Goal: Task Accomplishment & Management: Manage account settings

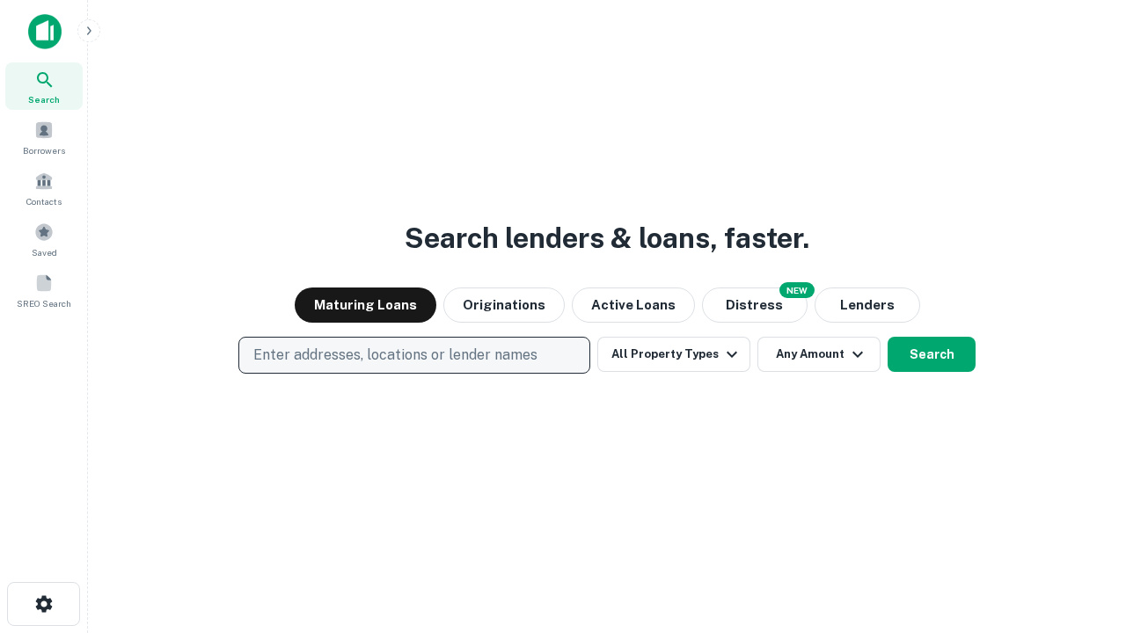
click at [413, 355] on p "Enter addresses, locations or lender names" at bounding box center [395, 355] width 284 height 21
type input "**********"
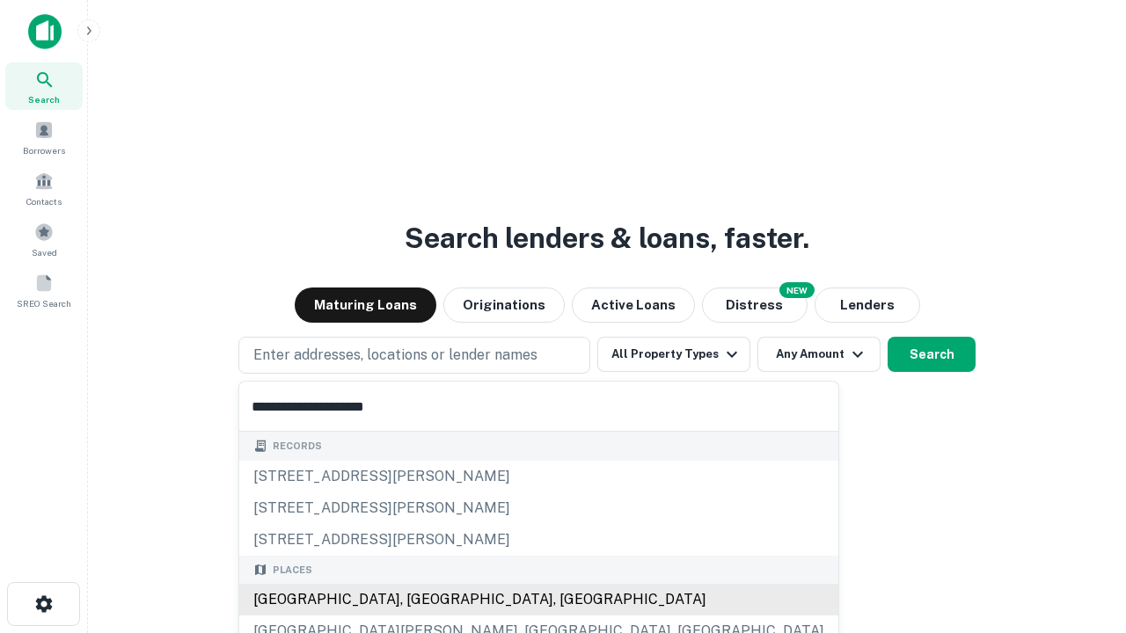
click at [420, 600] on div "Santa Monica, CA, USA" at bounding box center [538, 600] width 599 height 32
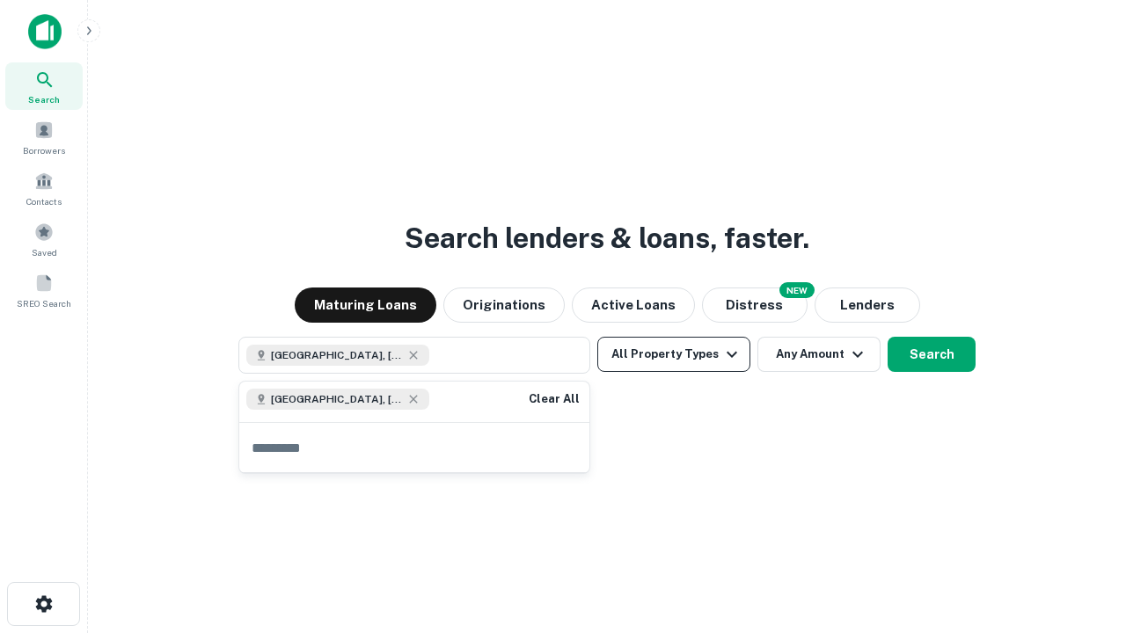
click at [674, 354] on button "All Property Types" at bounding box center [673, 354] width 153 height 35
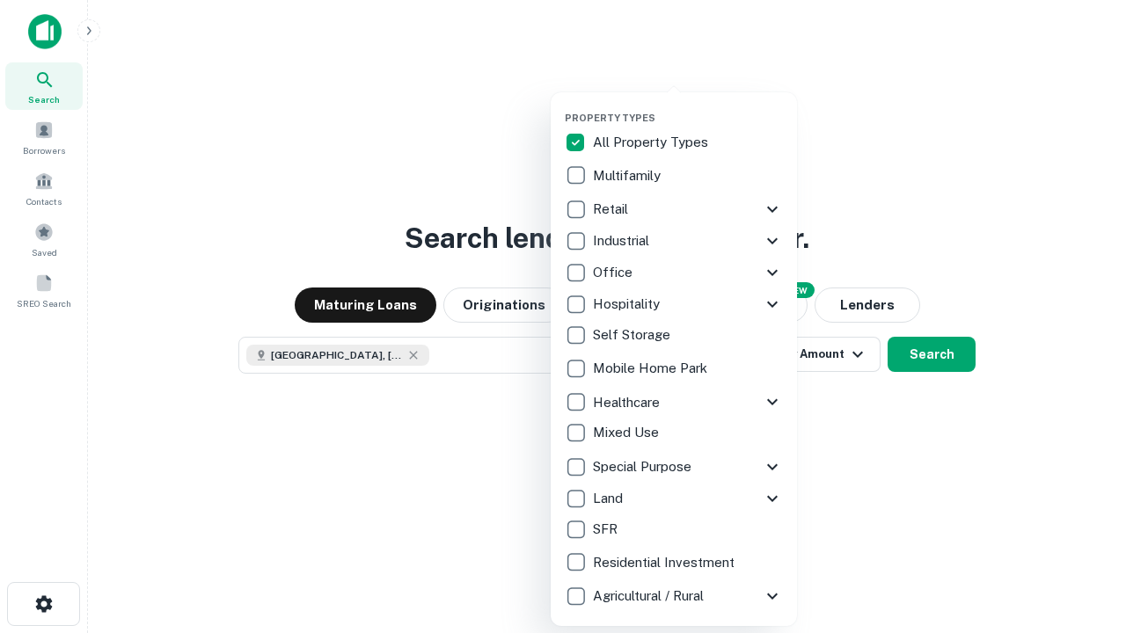
click at [688, 106] on button "button" at bounding box center [688, 106] width 246 height 1
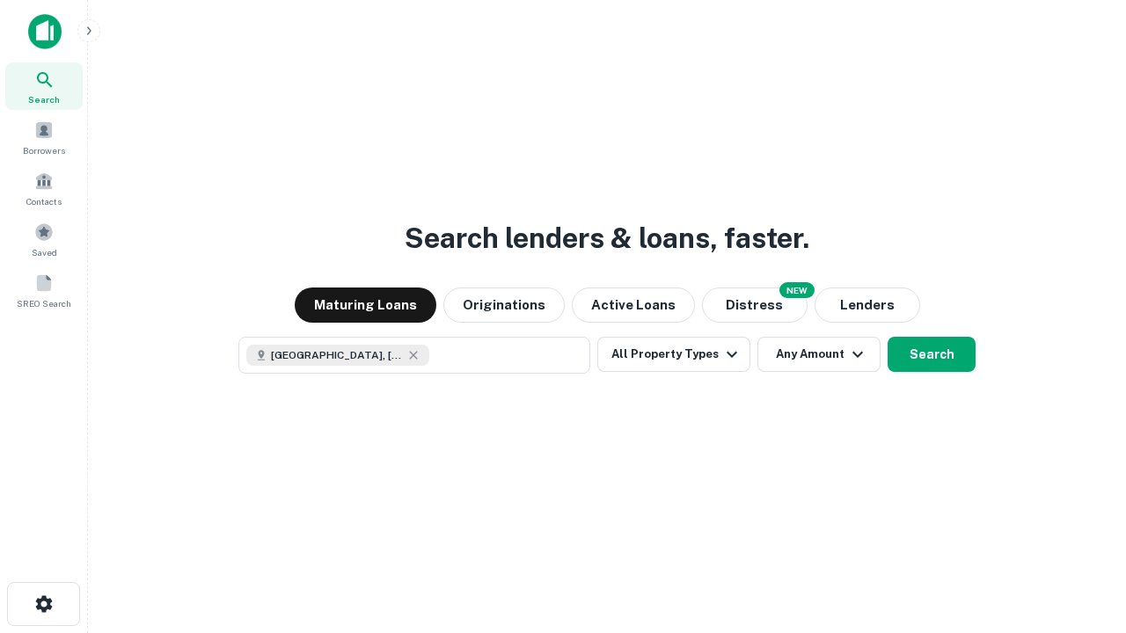
scroll to position [28, 0]
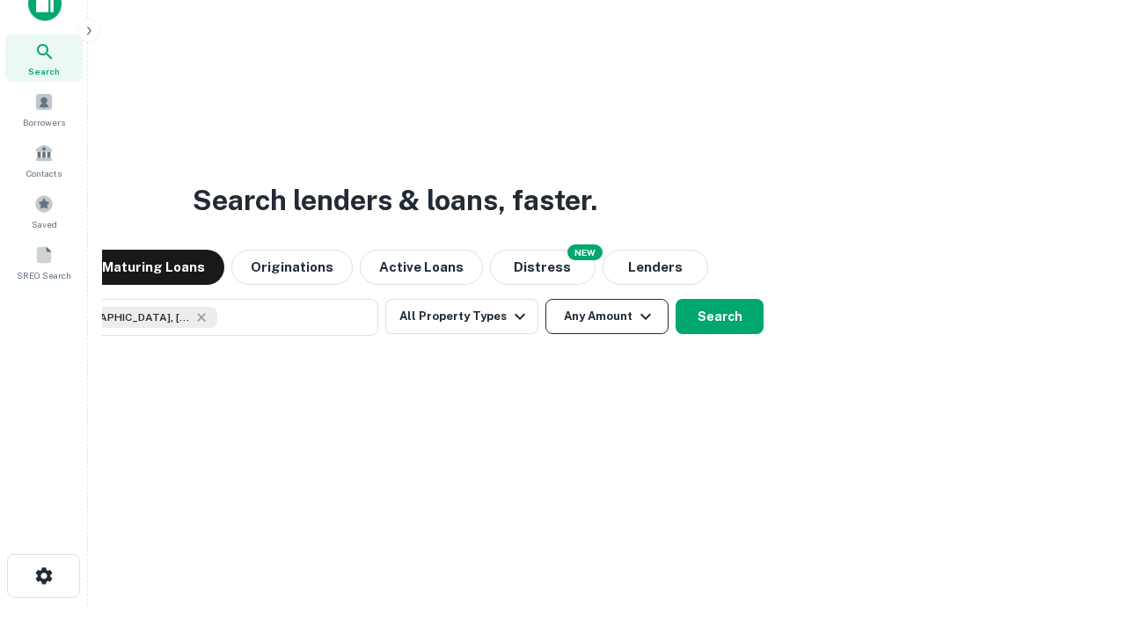
click at [545, 299] on button "Any Amount" at bounding box center [606, 316] width 123 height 35
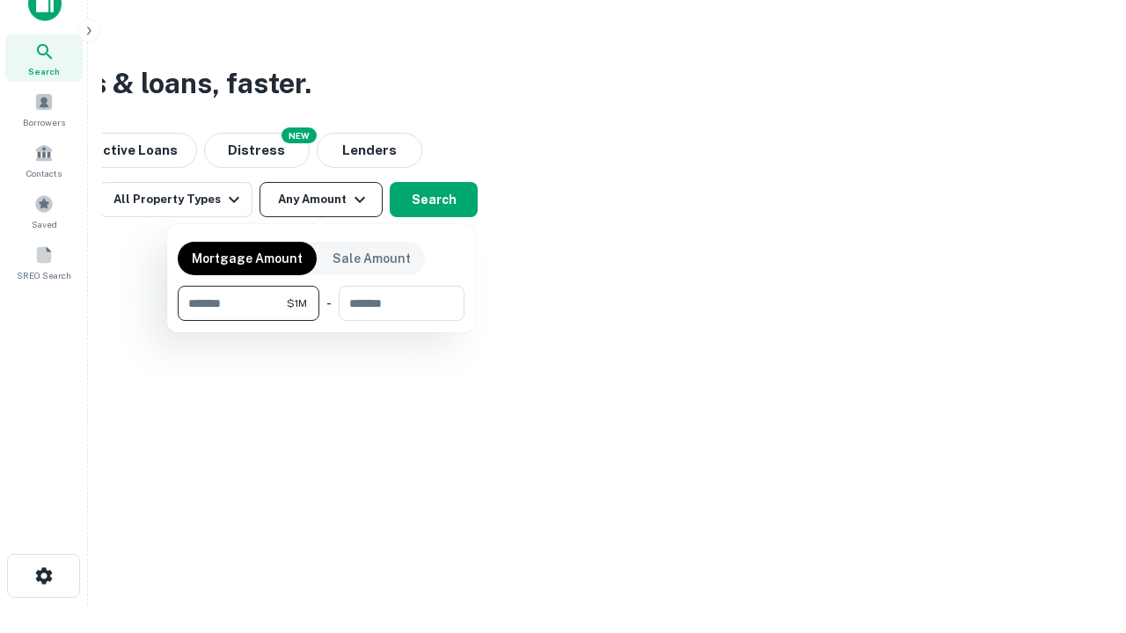
type input "*******"
click at [321, 321] on button "button" at bounding box center [321, 321] width 287 height 1
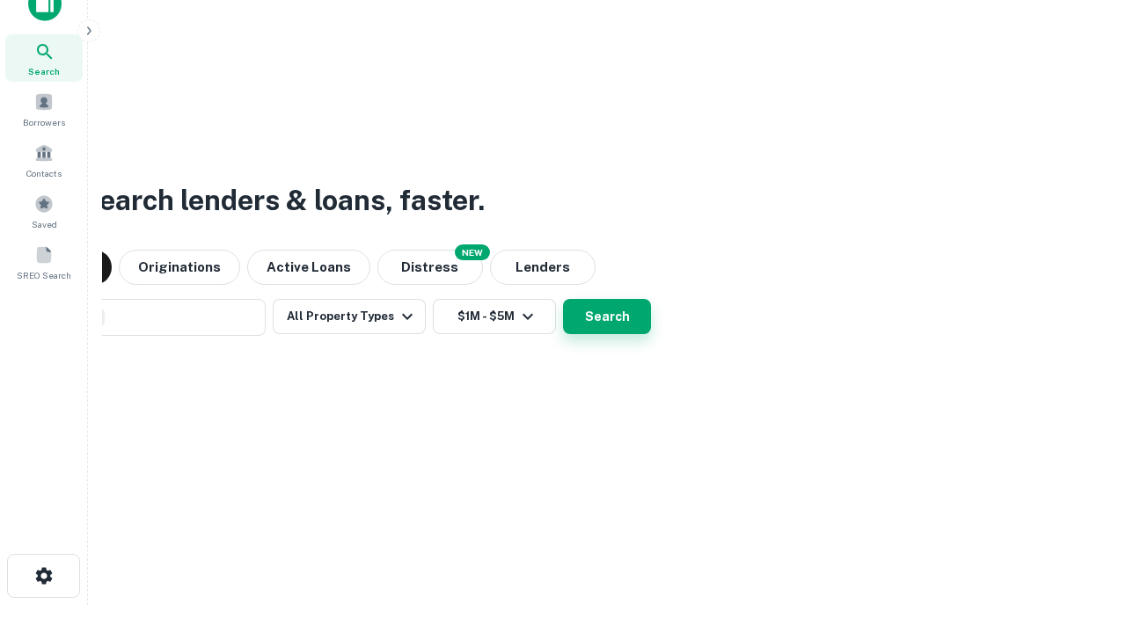
click at [563, 299] on button "Search" at bounding box center [607, 316] width 88 height 35
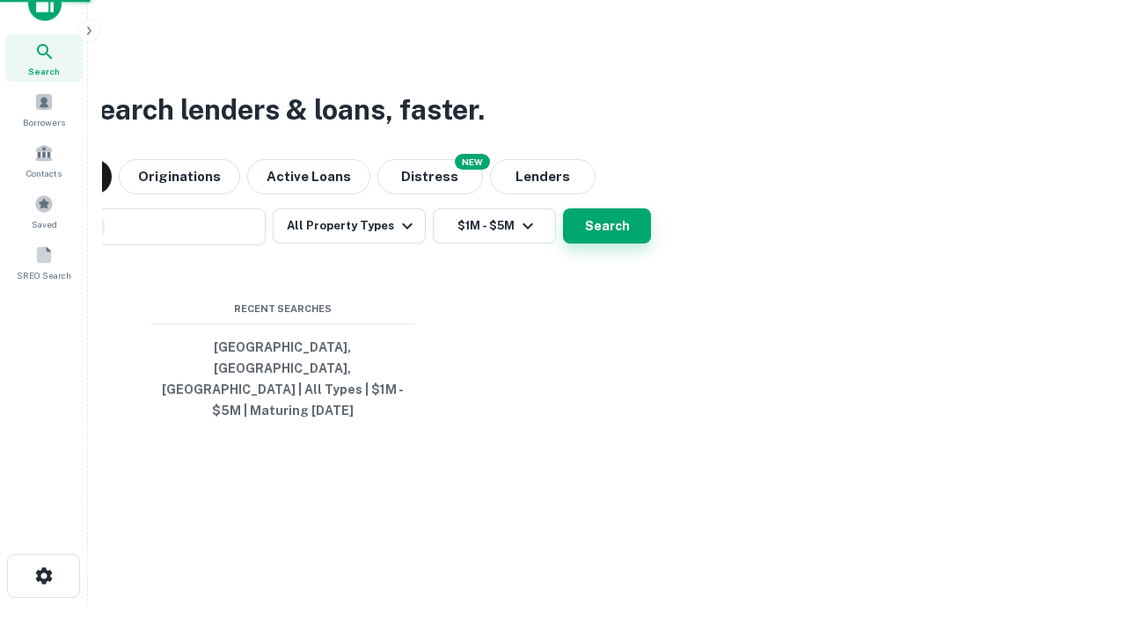
scroll to position [57, 498]
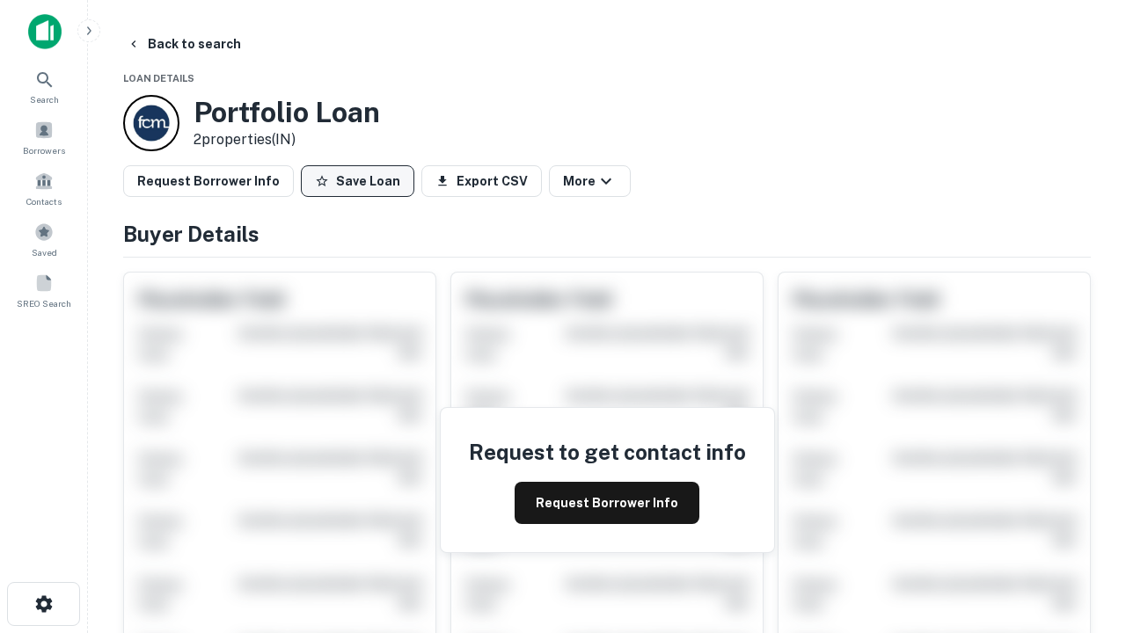
click at [357, 181] on button "Save Loan" at bounding box center [357, 181] width 113 height 32
click at [361, 181] on button "Save Loan" at bounding box center [357, 181] width 113 height 32
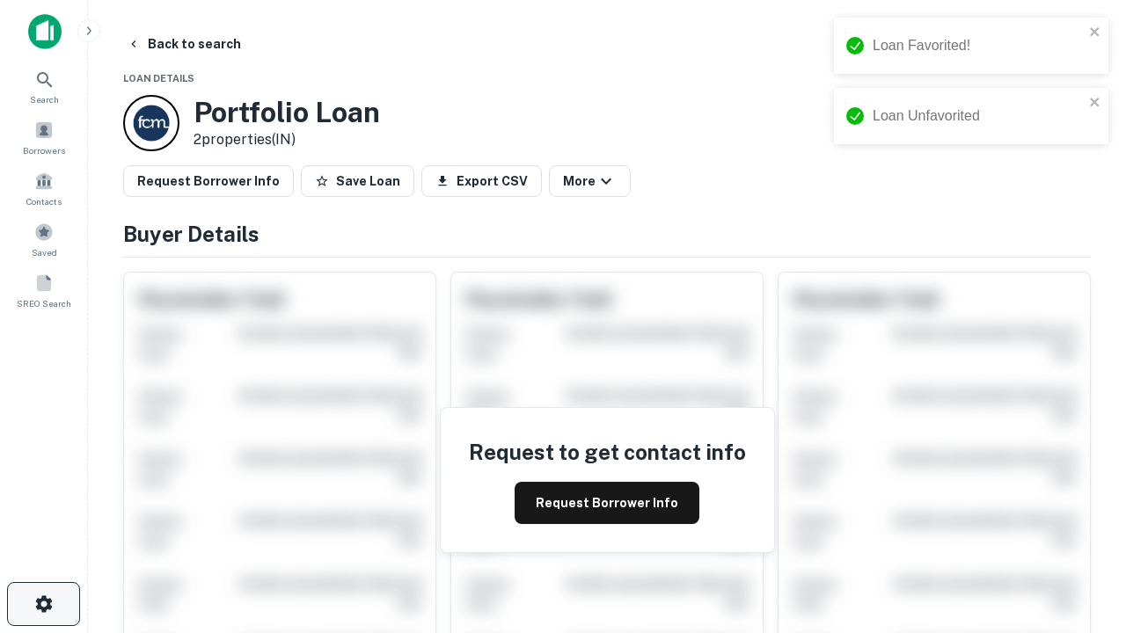
click at [43, 604] on icon "button" at bounding box center [43, 604] width 21 height 21
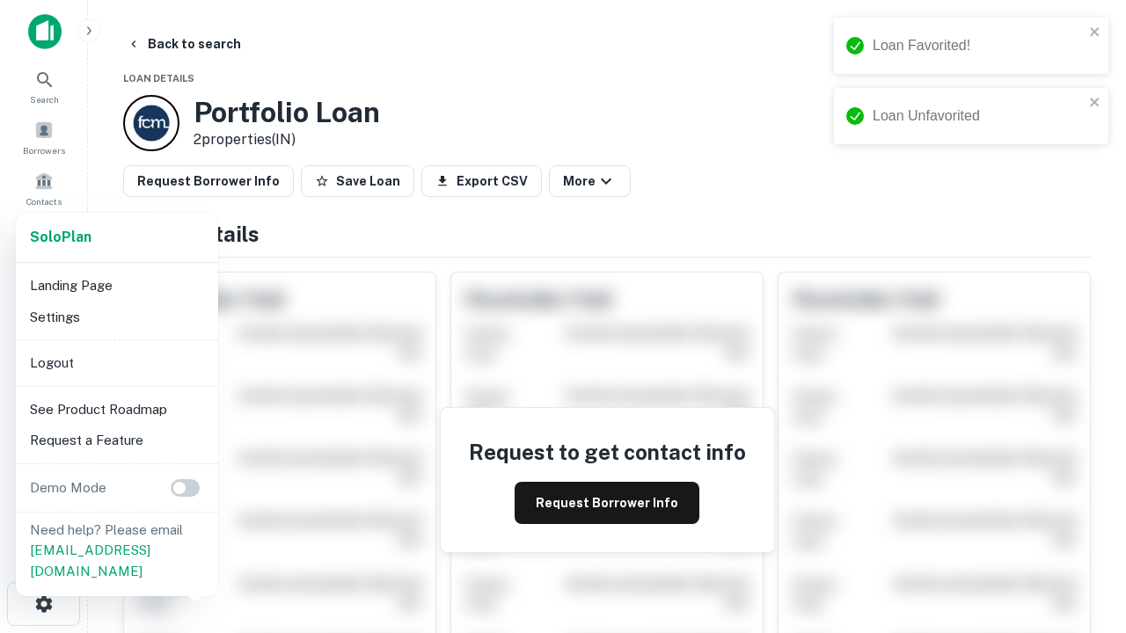
click at [116, 362] on li "Logout" at bounding box center [117, 363] width 188 height 32
